Goal: Task Accomplishment & Management: Use online tool/utility

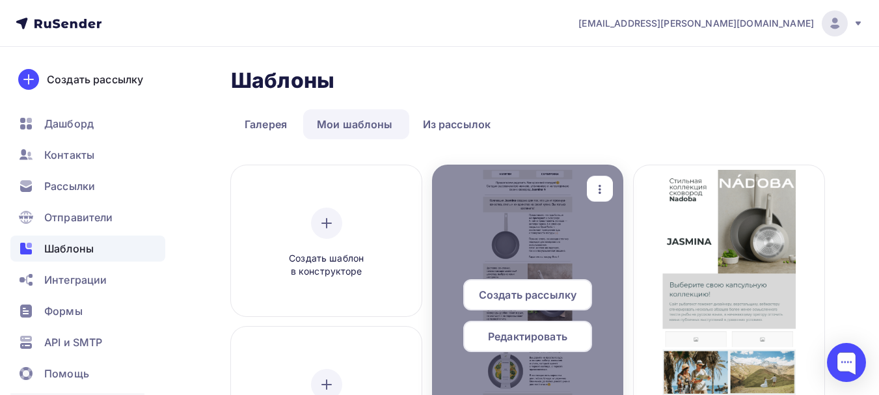
click at [532, 332] on span "Редактировать" at bounding box center [527, 337] width 79 height 16
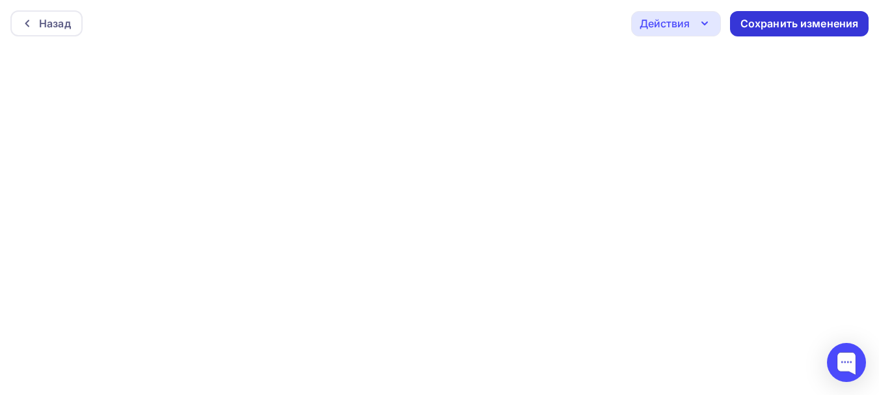
click at [758, 20] on div "Сохранить изменения" at bounding box center [800, 23] width 118 height 15
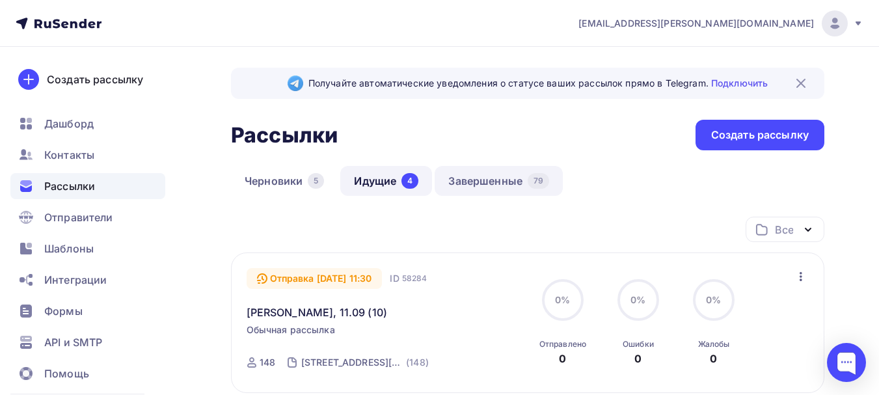
click at [498, 178] on link "Завершенные 79" at bounding box center [499, 181] width 128 height 30
